Goal: Task Accomplishment & Management: Use online tool/utility

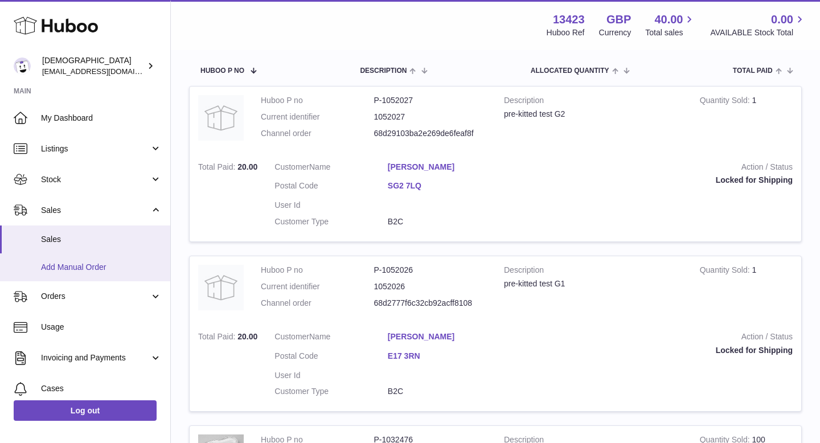
click at [73, 267] on span "Add Manual Order" at bounding box center [101, 267] width 121 height 11
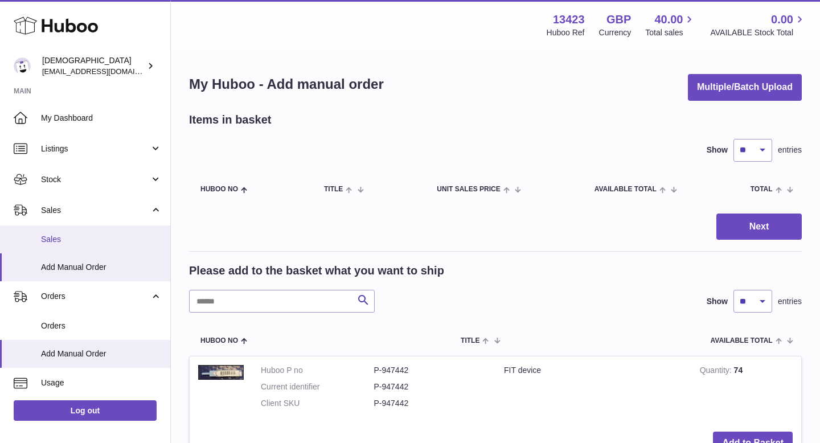
click at [72, 233] on link "Sales" at bounding box center [85, 239] width 170 height 28
